Goal: Task Accomplishment & Management: Manage account settings

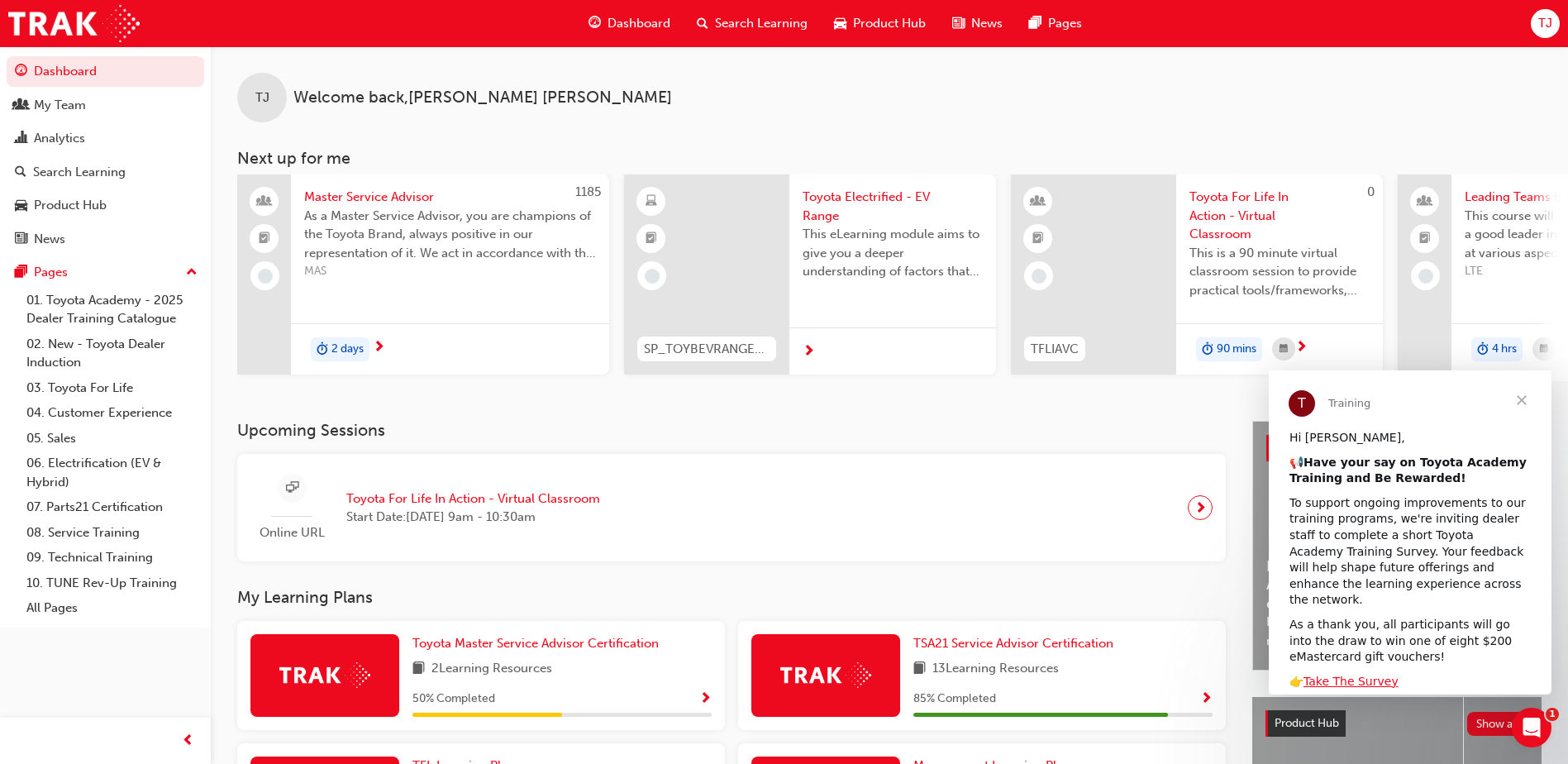
click at [540, 533] on div "Online URL Toyota For Life In Action - Virtual Classroom Start Date: [DATE] 9am…" at bounding box center [431, 507] width 363 height 68
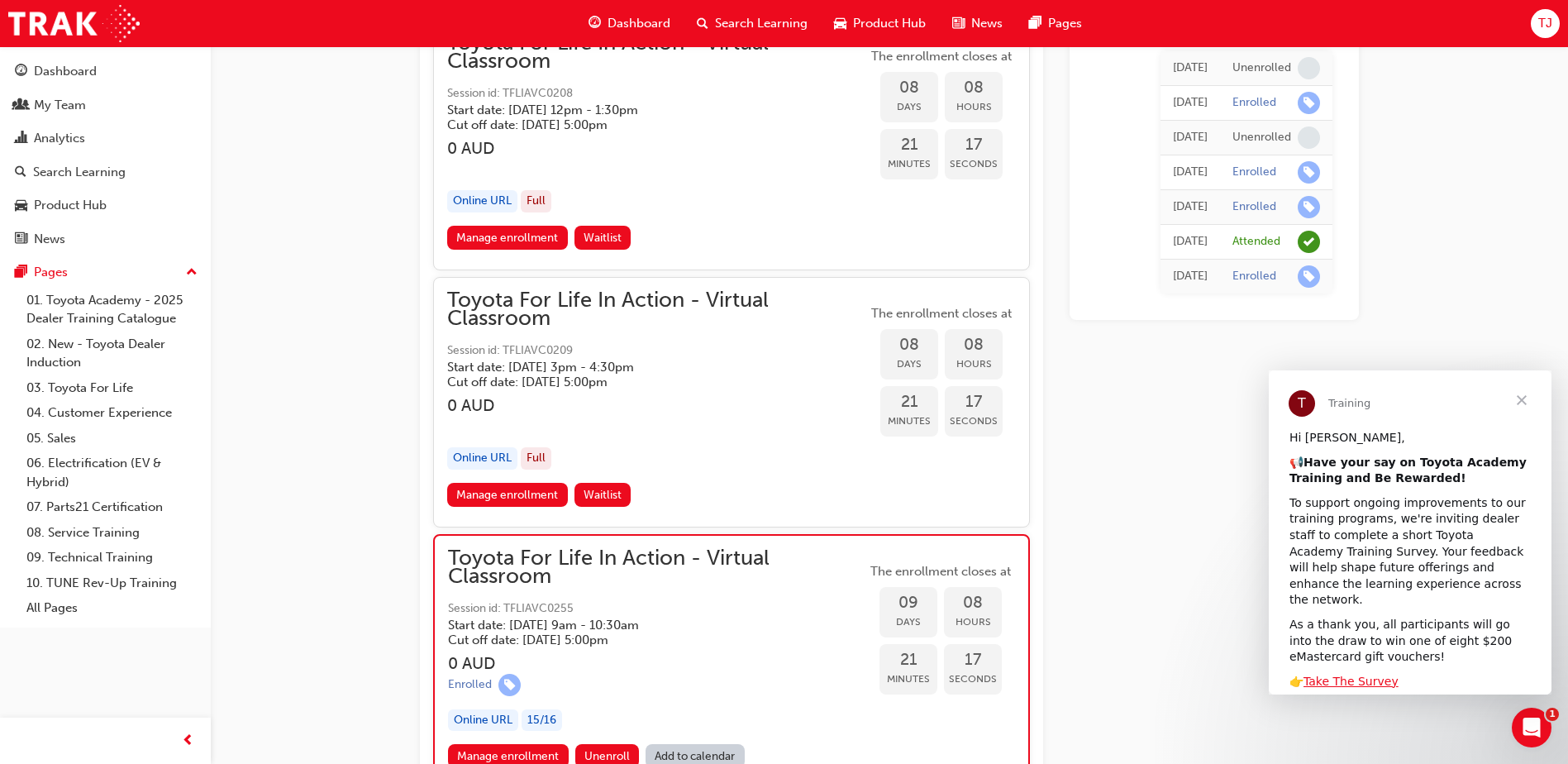
scroll to position [6317, 0]
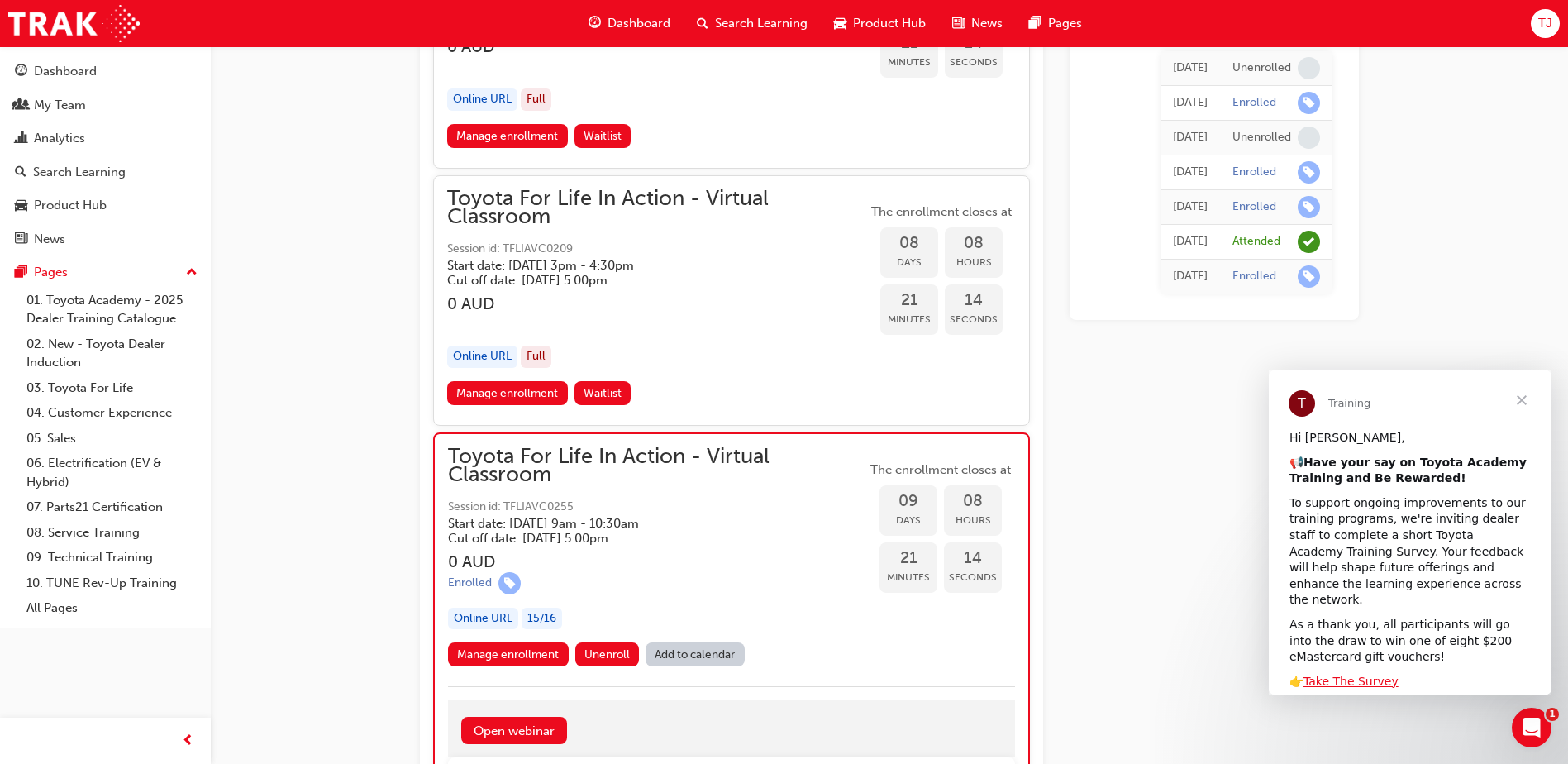
click at [613, 470] on span "Toyota For Life In Action - Virtual Classroom" at bounding box center [657, 466] width 418 height 37
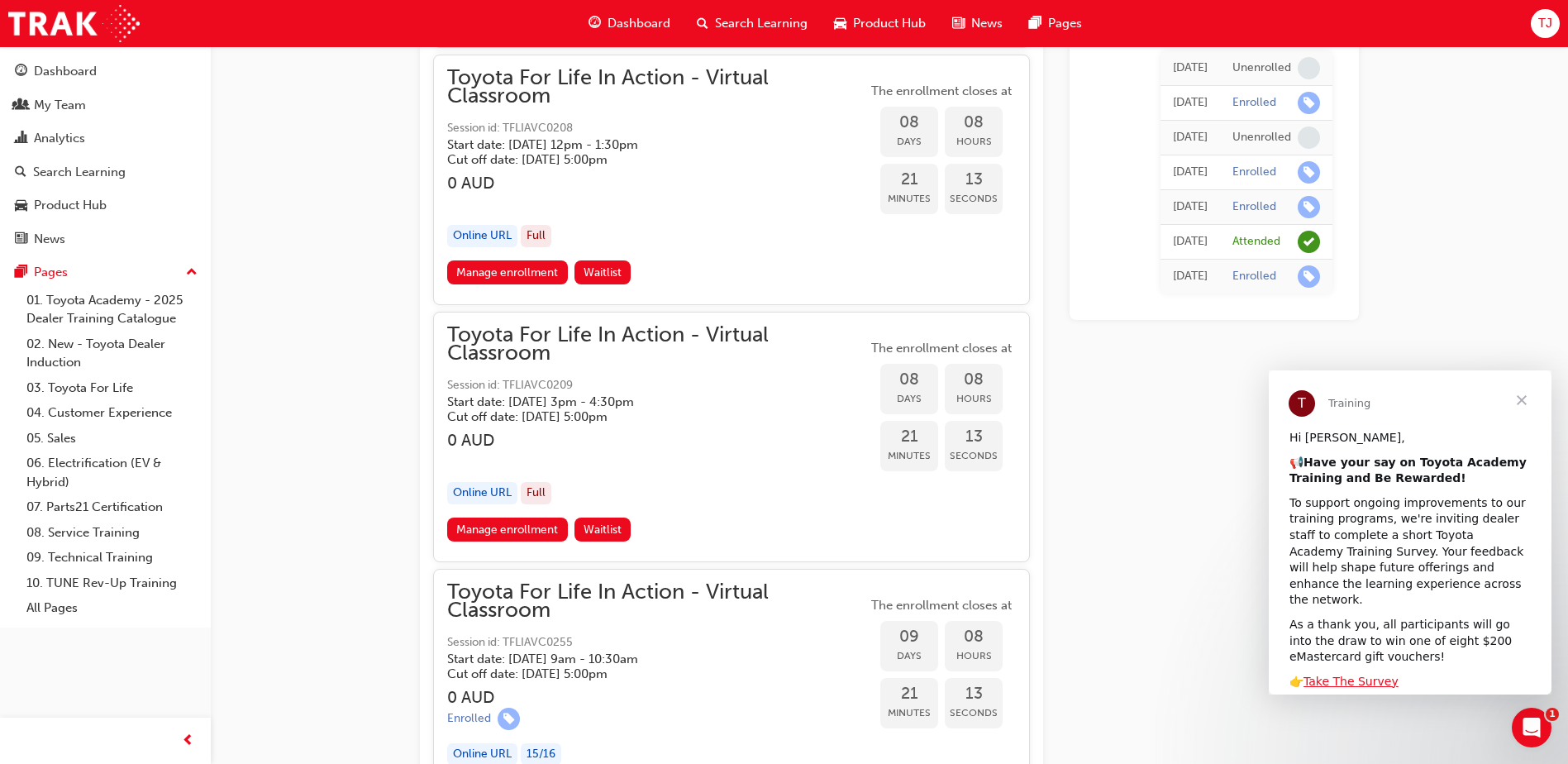
scroll to position [6151, 0]
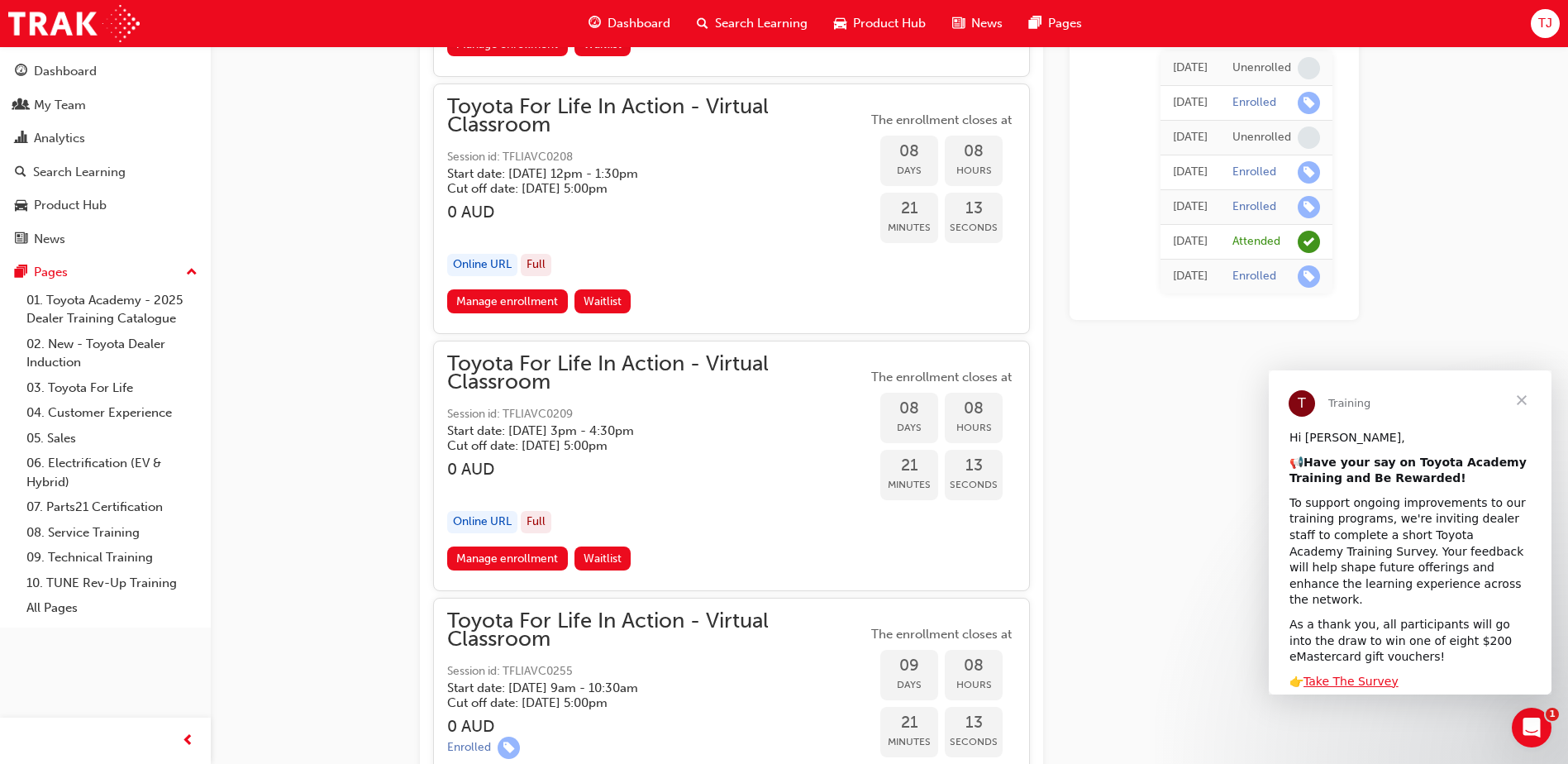
click at [661, 557] on div "Manage enrollment Waitlist" at bounding box center [731, 562] width 569 height 31
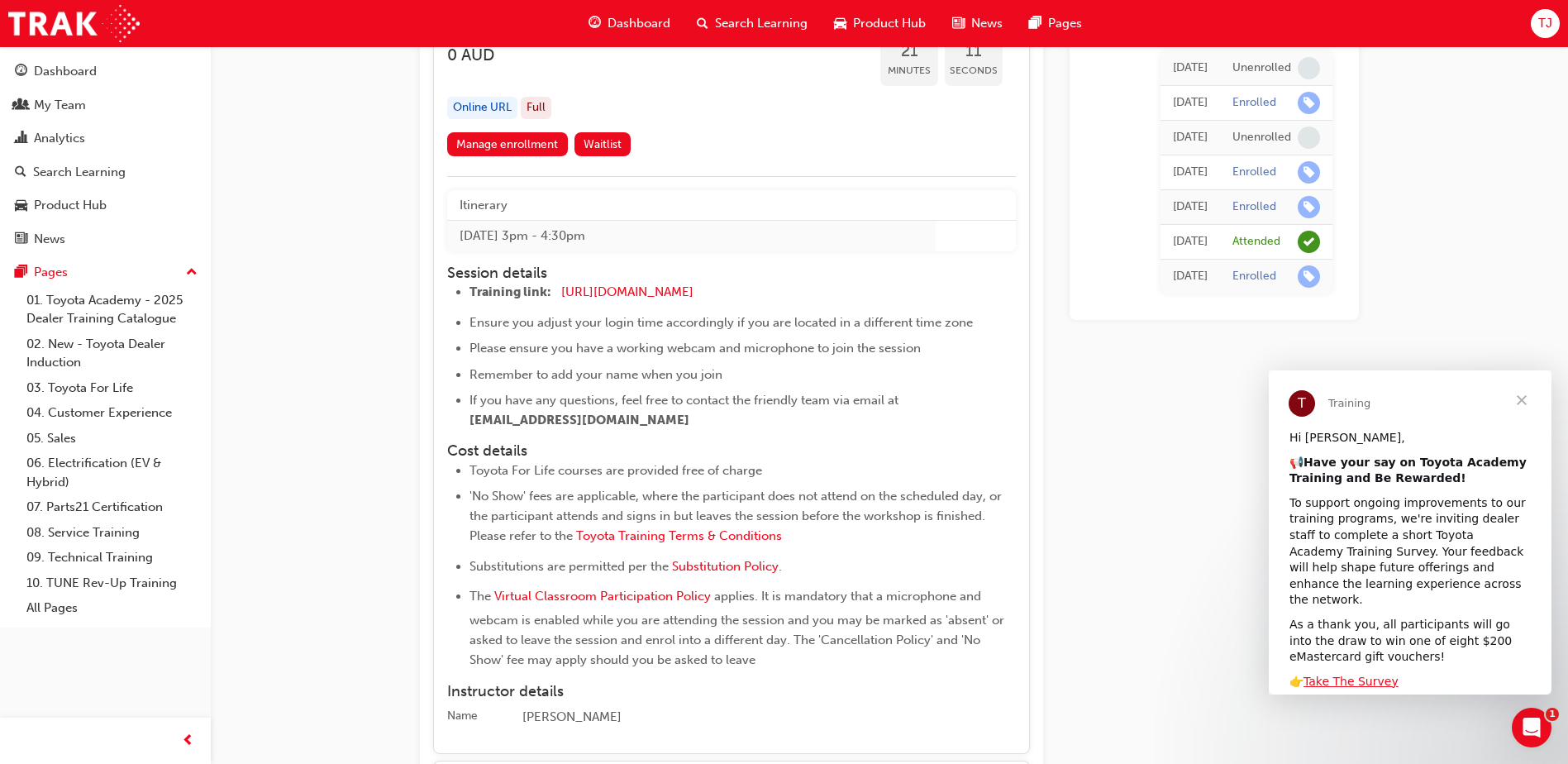
scroll to position [6482, 0]
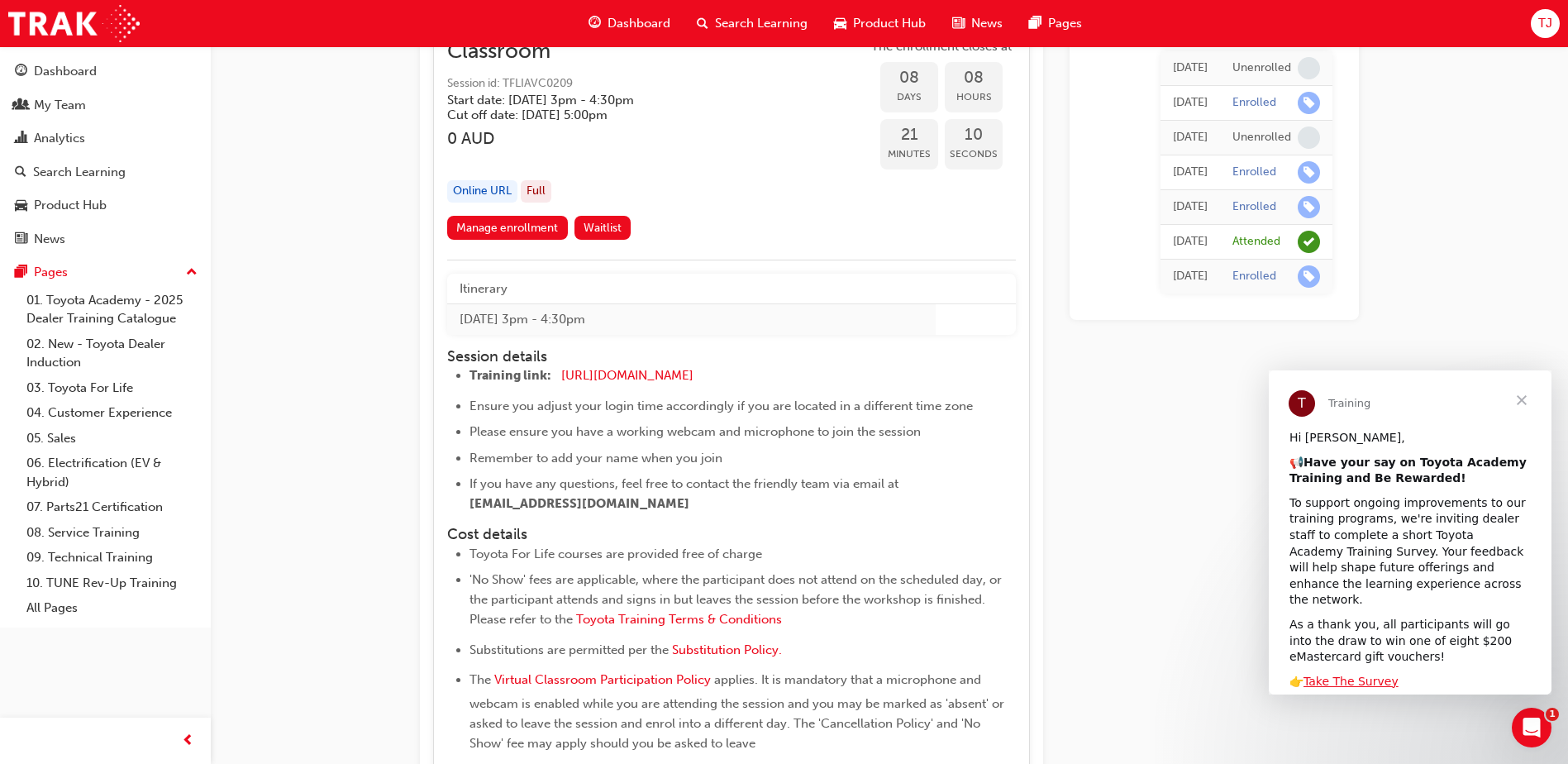
click at [707, 179] on div "Toyota For Life In Action - Virtual Classroom Session id: TFLIAVC0209 Start dat…" at bounding box center [657, 120] width 420 height 192
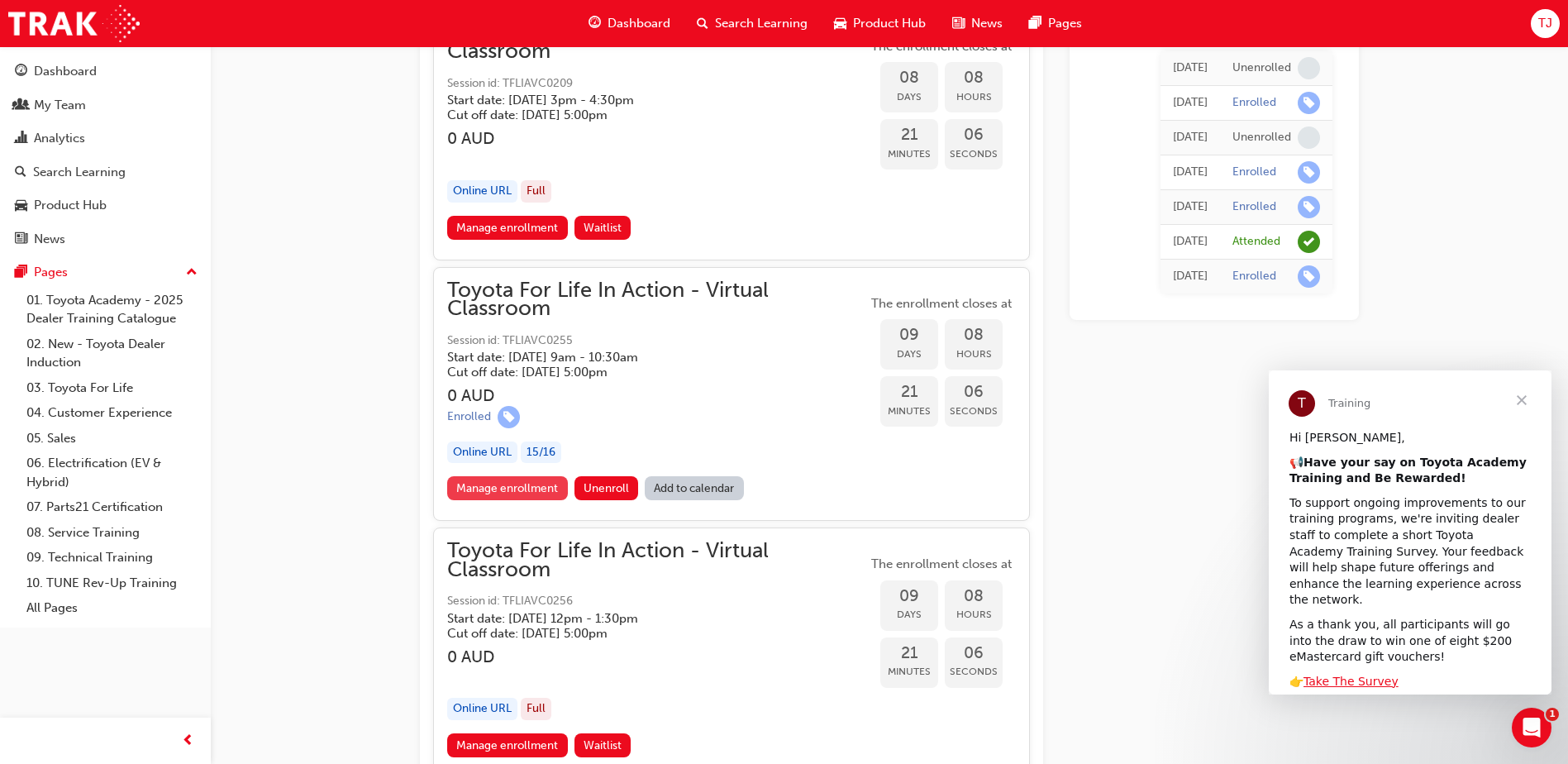
click at [516, 489] on link "Manage enrollment" at bounding box center [507, 488] width 121 height 24
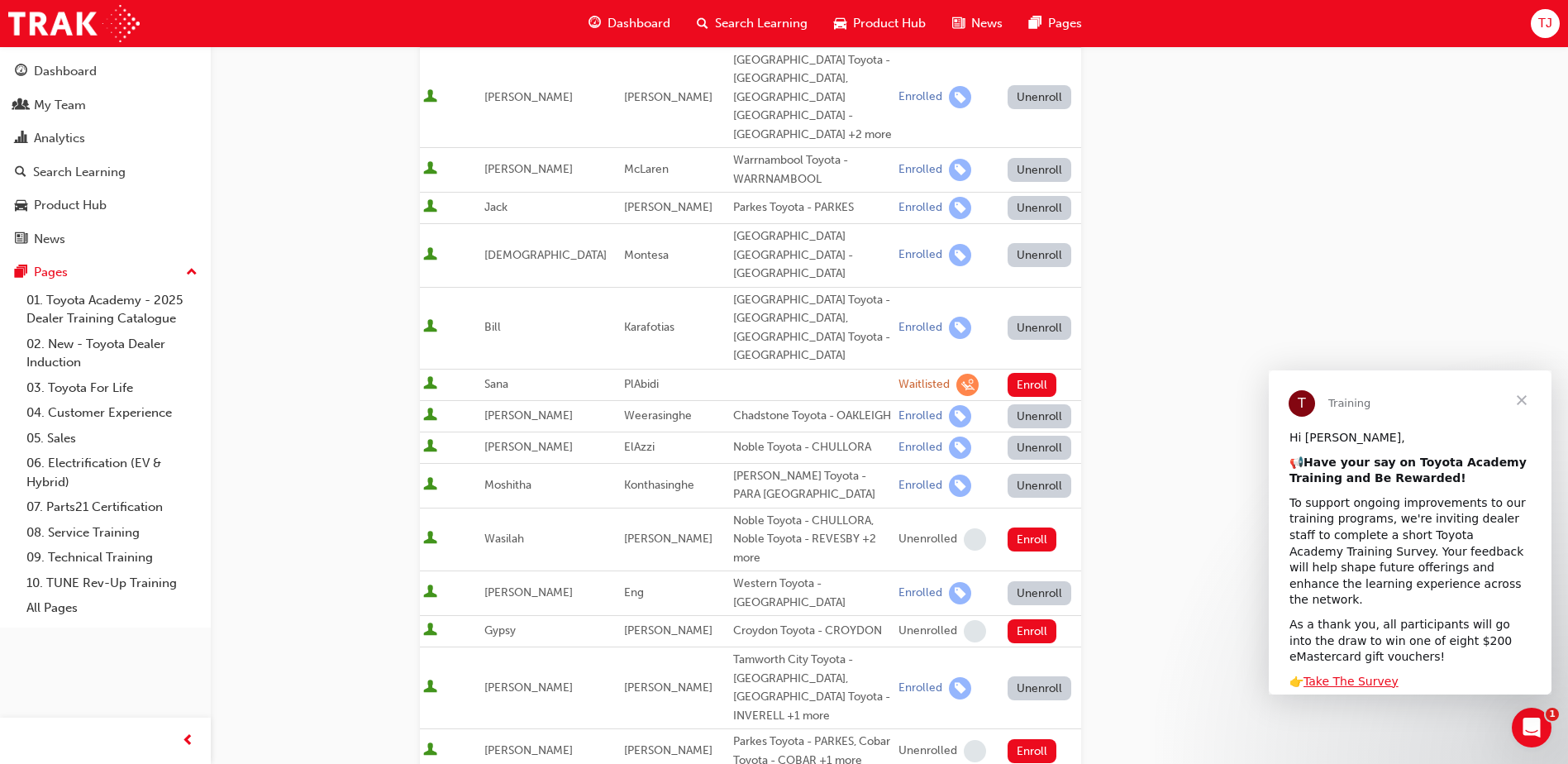
scroll to position [578, 0]
click at [1019, 675] on button "Unenroll" at bounding box center [1039, 687] width 65 height 24
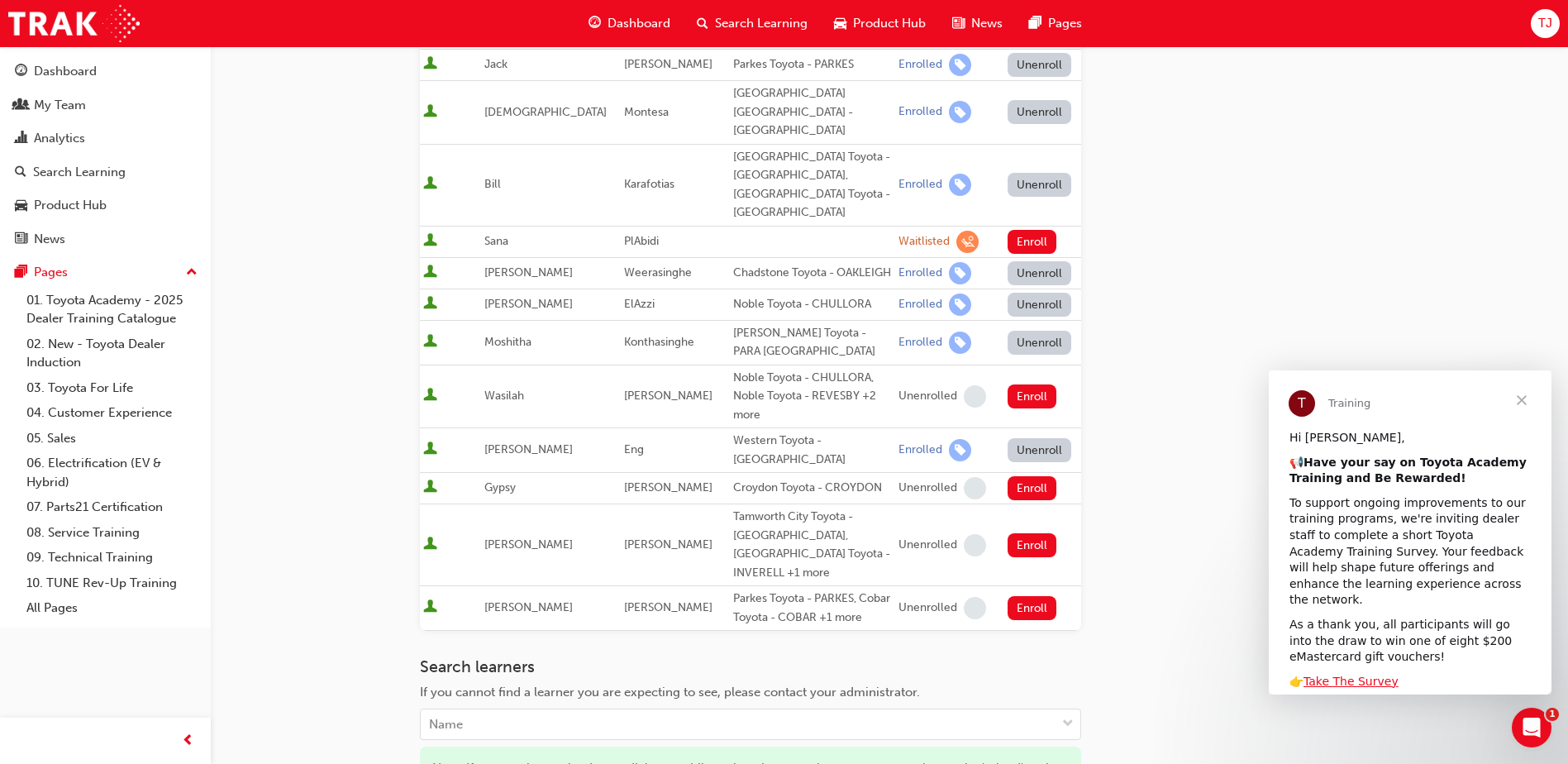
scroll to position [965, 0]
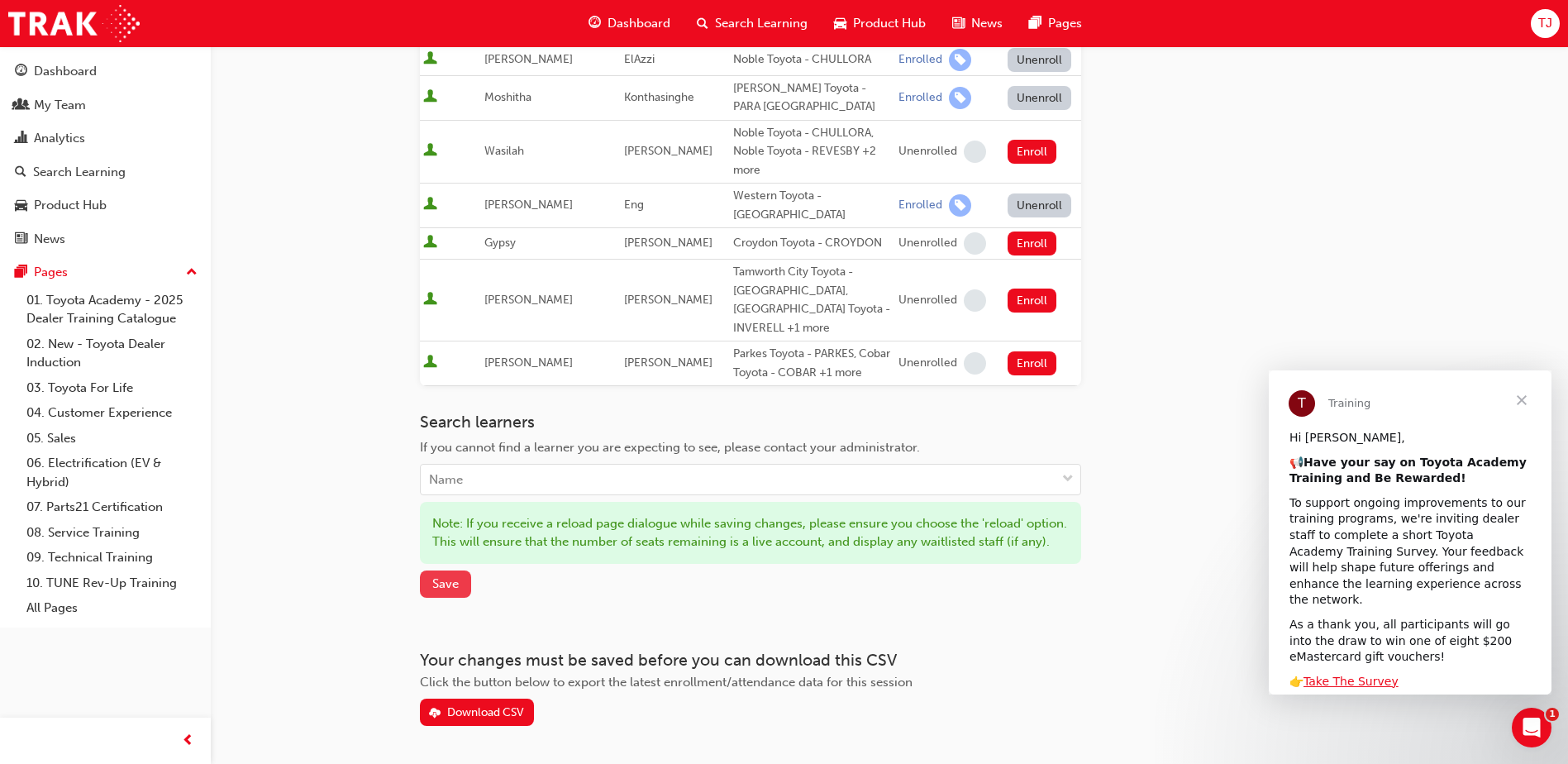
click at [453, 577] on span "Save" at bounding box center [445, 584] width 26 height 15
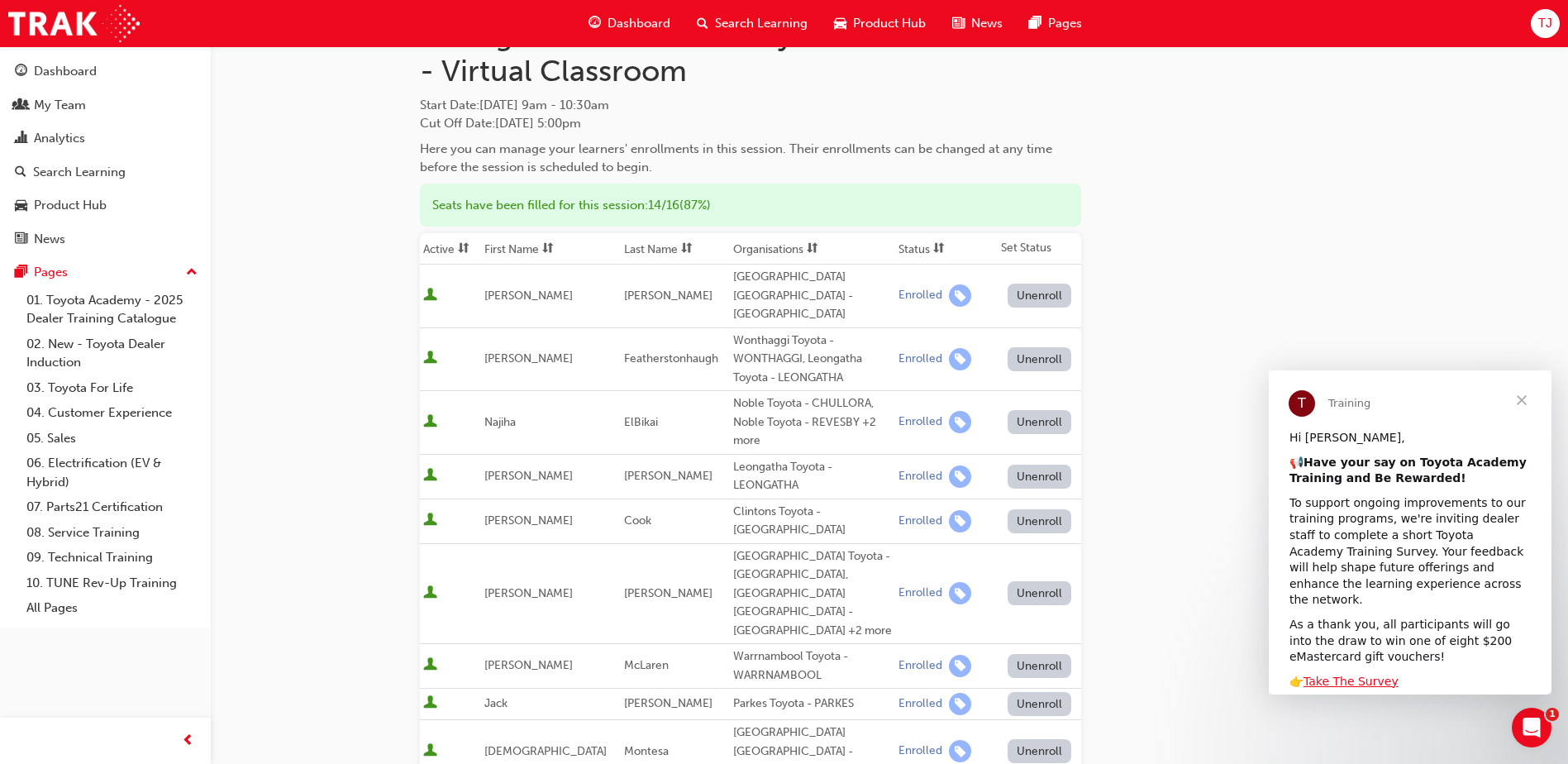
scroll to position [52, 0]
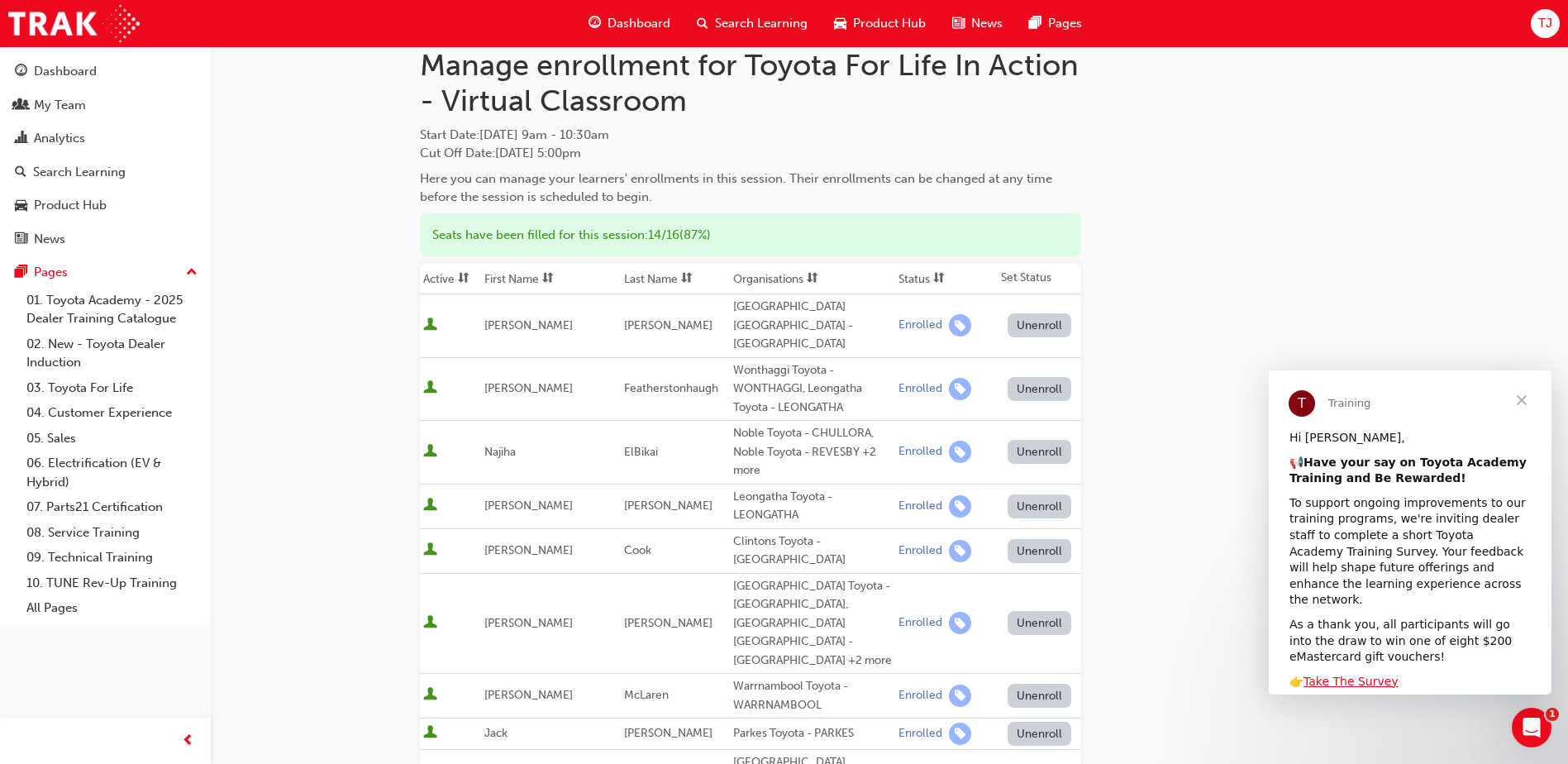
click at [1530, 395] on span "Close" at bounding box center [1522, 400] width 60 height 60
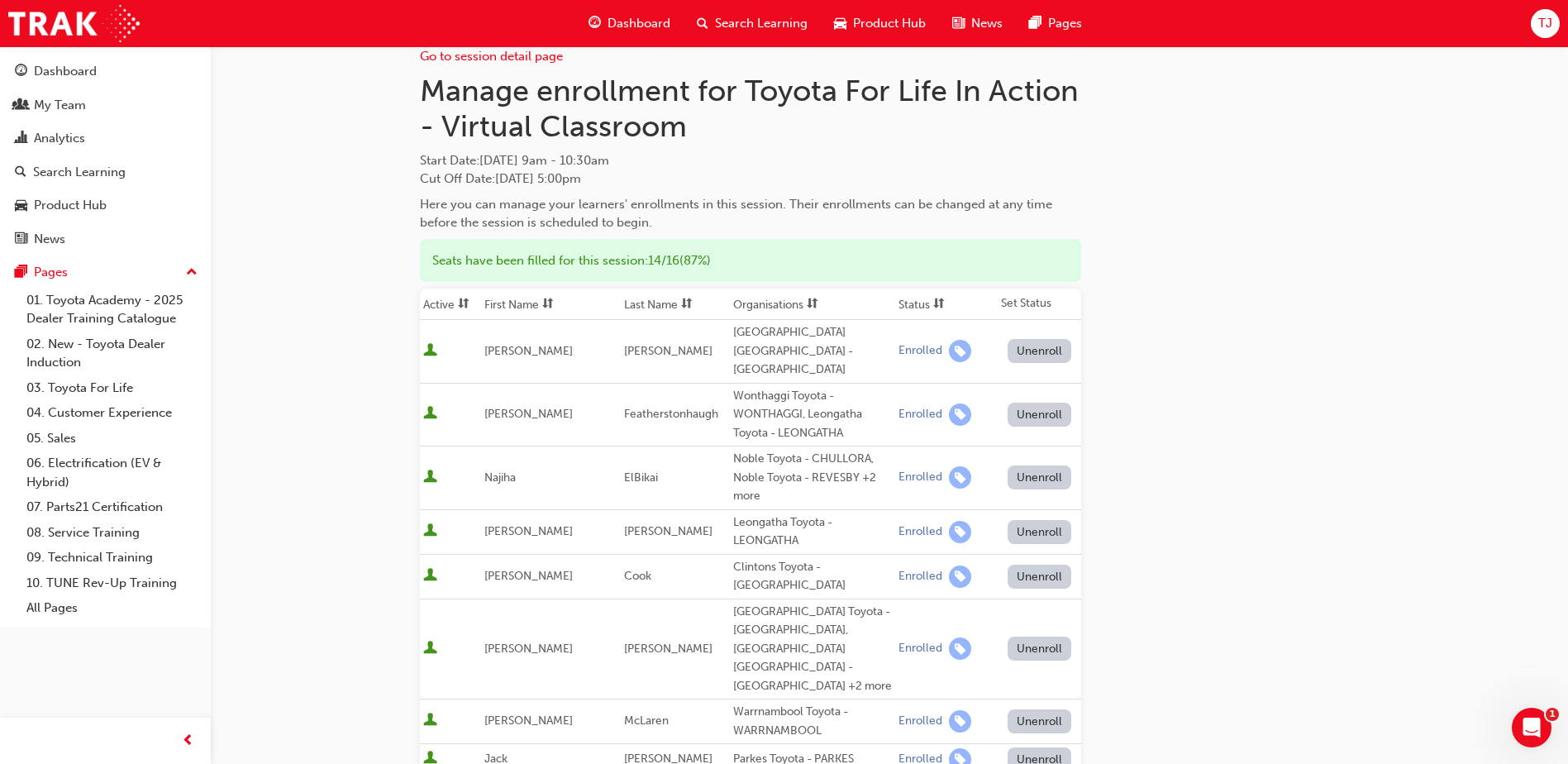
scroll to position [0, 0]
